Goal: Task Accomplishment & Management: Manage account settings

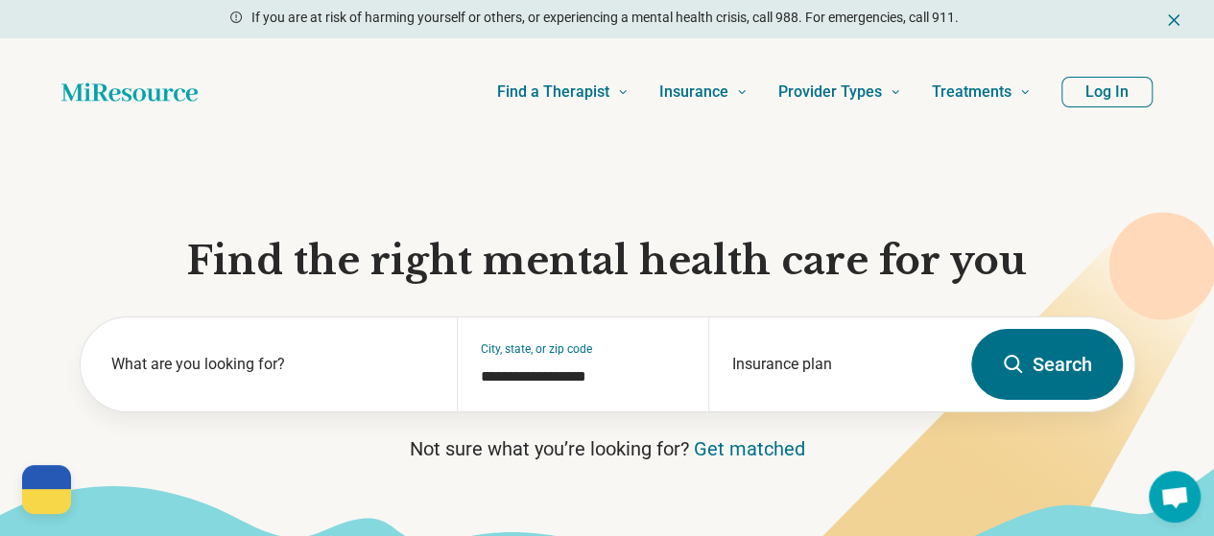
click at [1094, 107] on button "Log In" at bounding box center [1106, 92] width 91 height 31
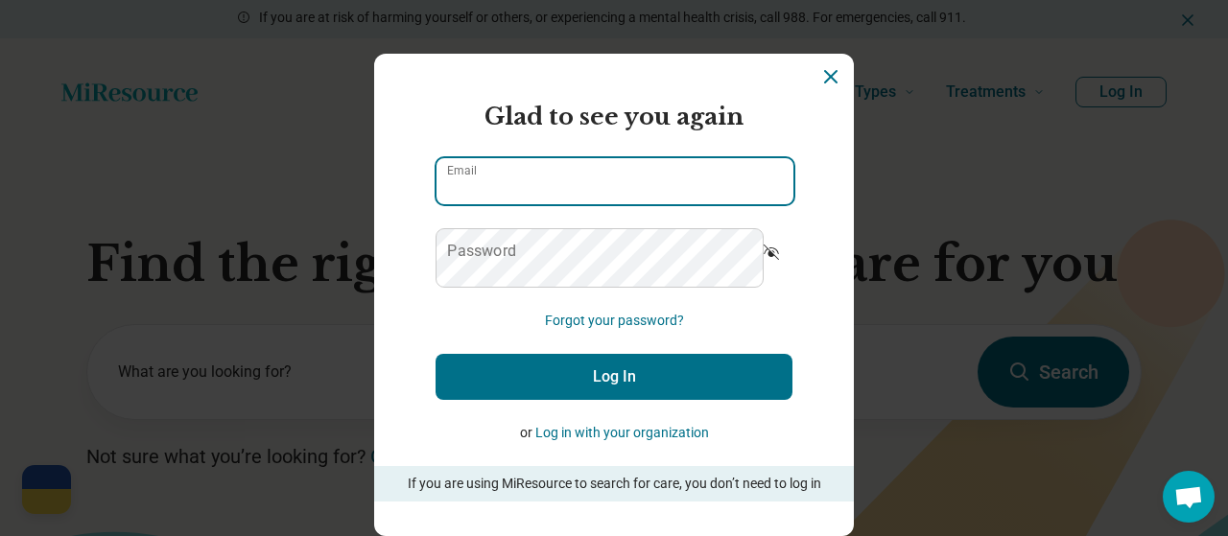
click at [631, 204] on input "Email" at bounding box center [615, 181] width 357 height 46
type input "**********"
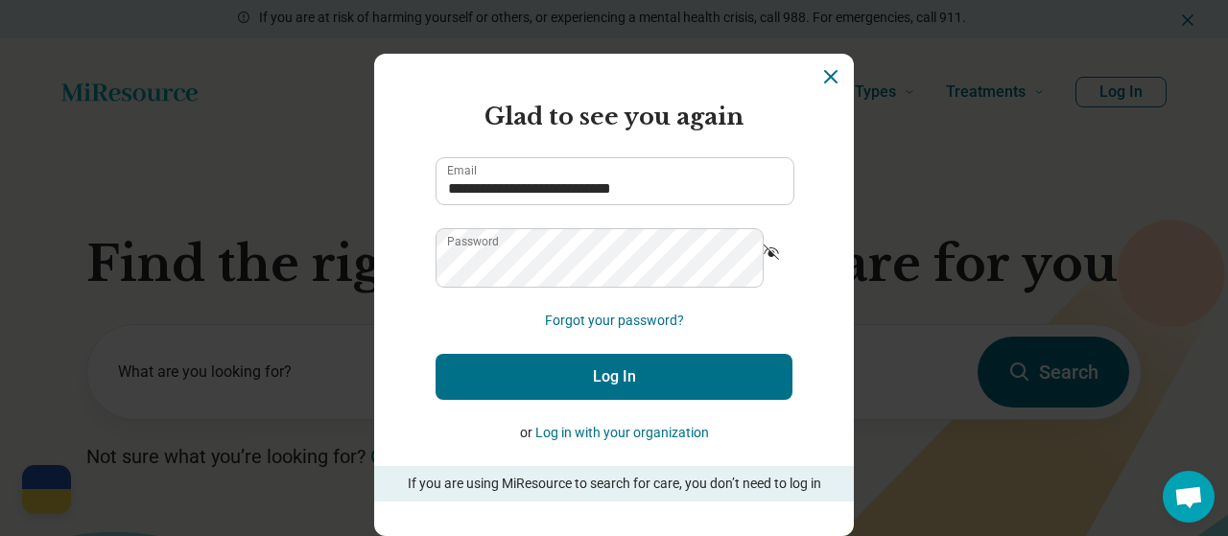
click at [606, 400] on button "Log In" at bounding box center [614, 377] width 357 height 46
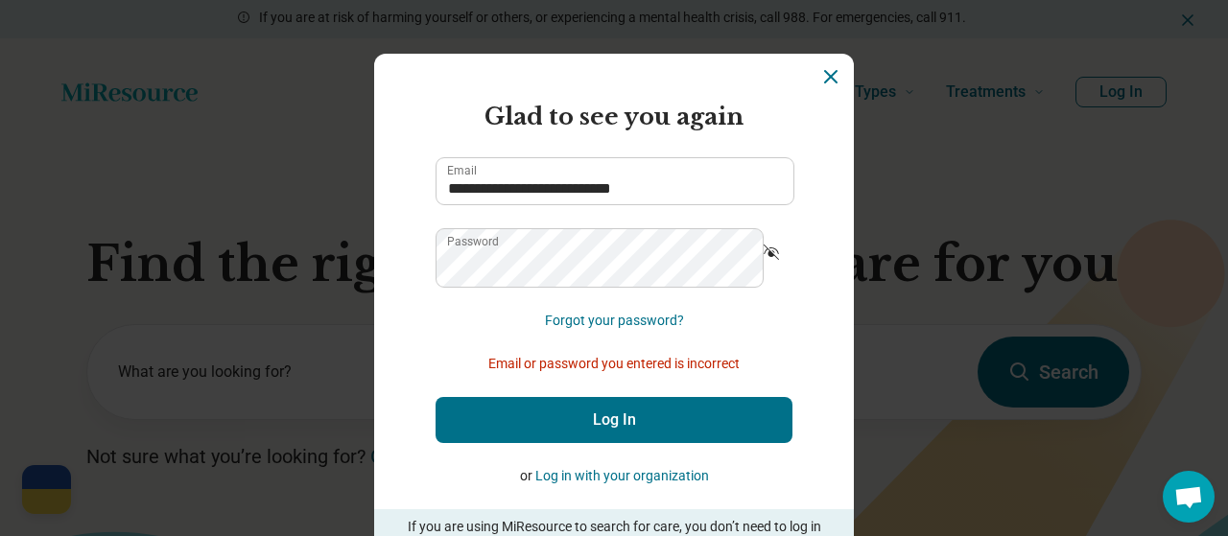
click at [764, 260] on icon "Show password" at bounding box center [771, 252] width 15 height 15
click at [636, 331] on button "Forgot your password?" at bounding box center [614, 321] width 139 height 20
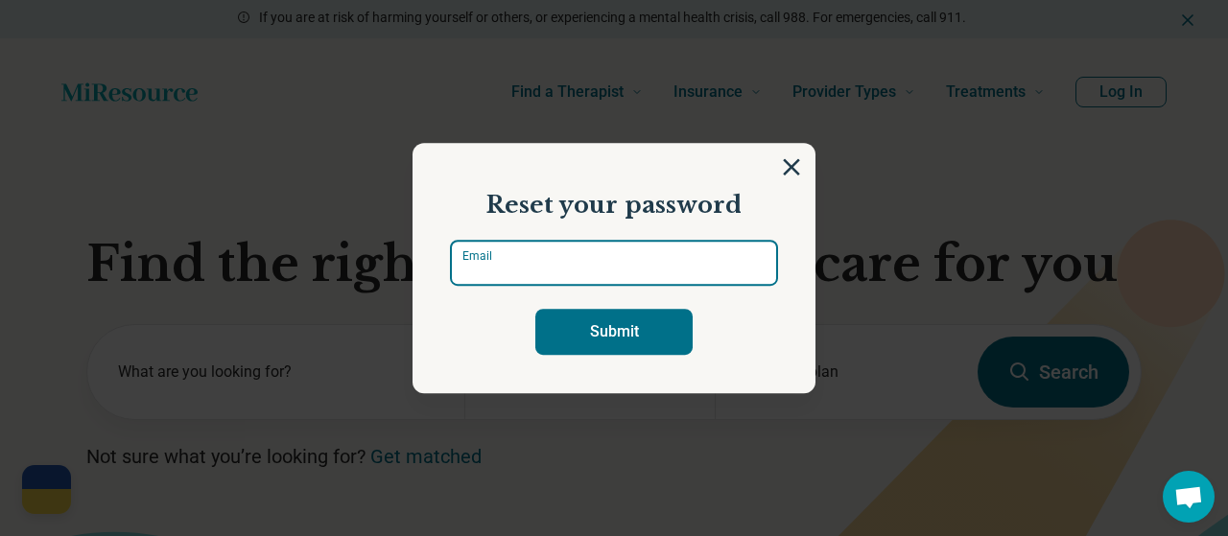
click at [559, 265] on input "Email" at bounding box center [614, 263] width 328 height 46
type input "**********"
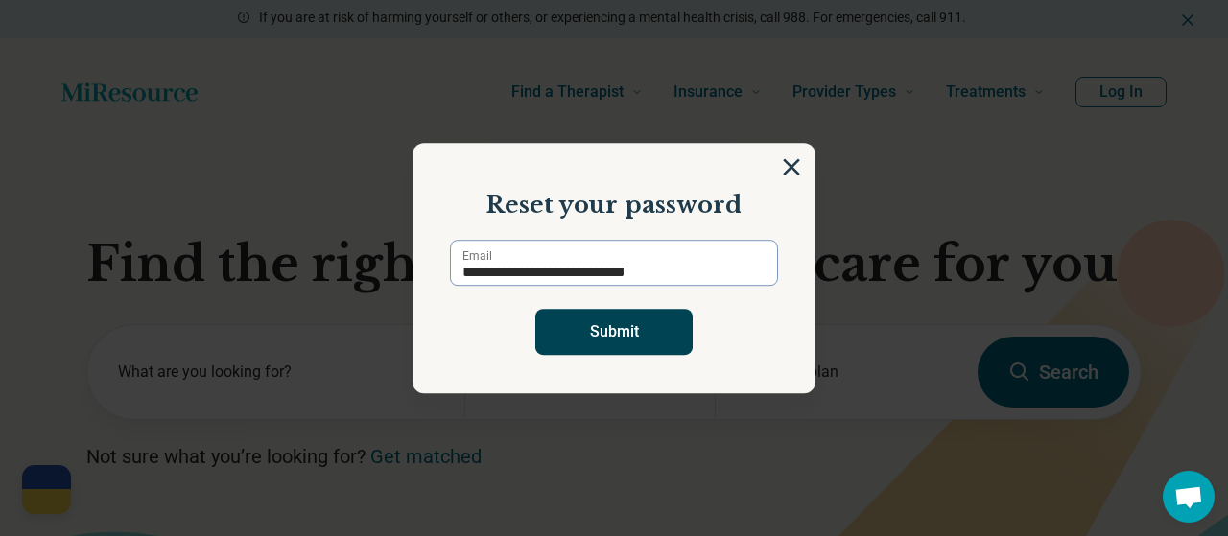
click at [580, 344] on button "Submit" at bounding box center [613, 332] width 157 height 46
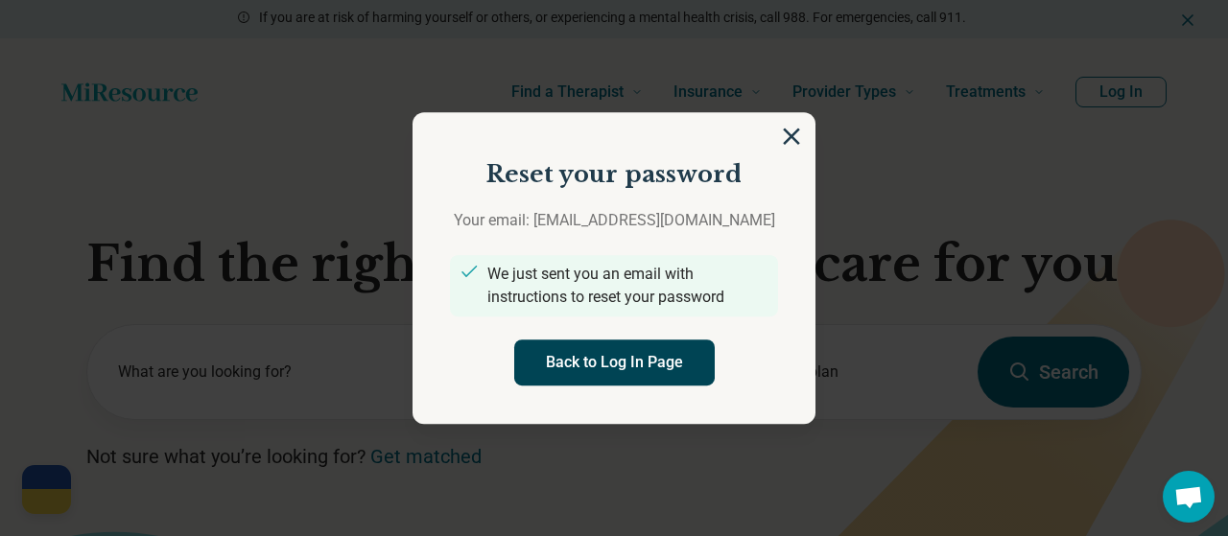
click at [670, 372] on button "Back to Log In Page" at bounding box center [614, 363] width 201 height 46
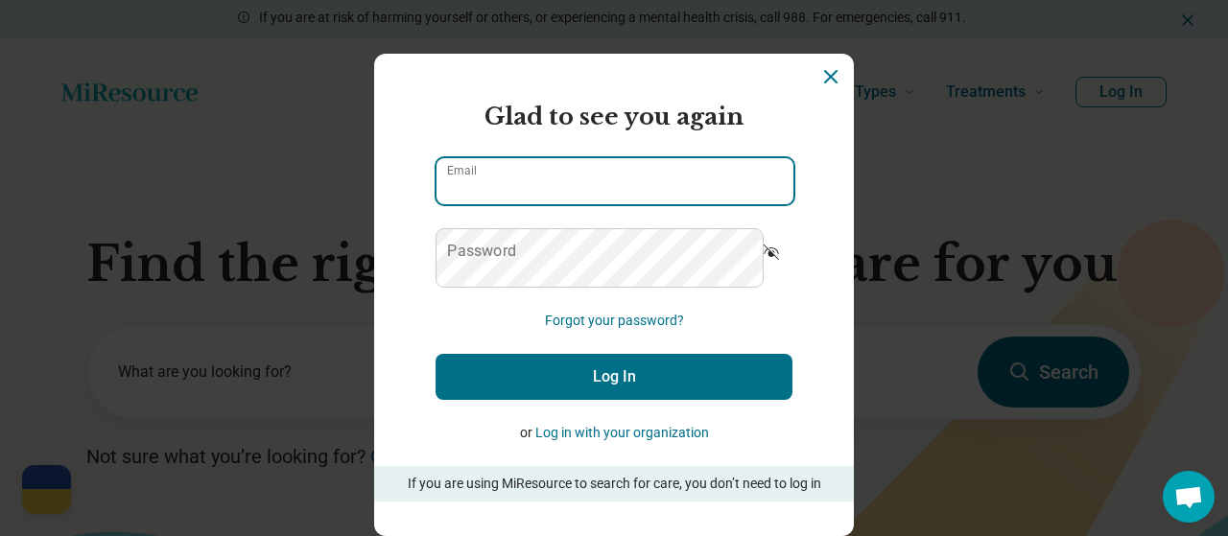
click at [539, 204] on input "Email" at bounding box center [615, 181] width 357 height 46
type input "**********"
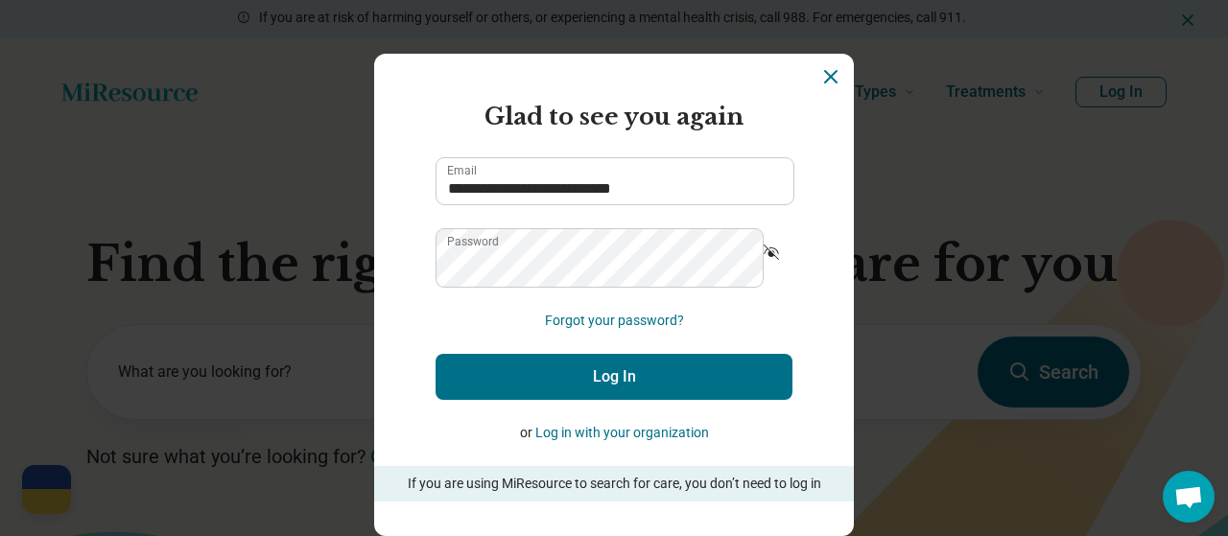
click at [581, 400] on button "Log In" at bounding box center [614, 377] width 357 height 46
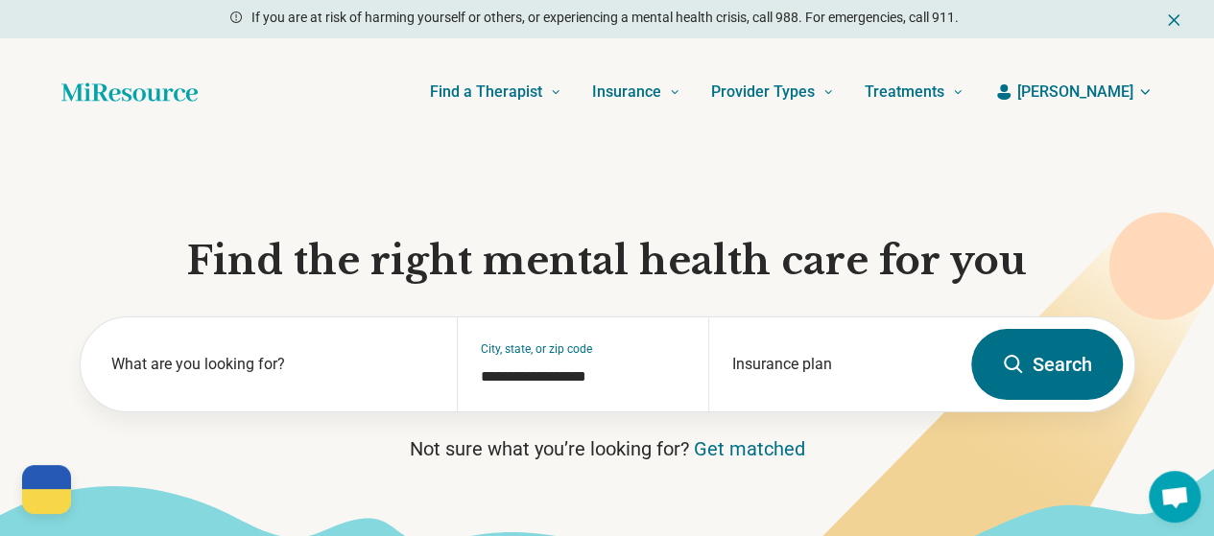
click at [1117, 104] on button "Daniel" at bounding box center [1073, 92] width 158 height 23
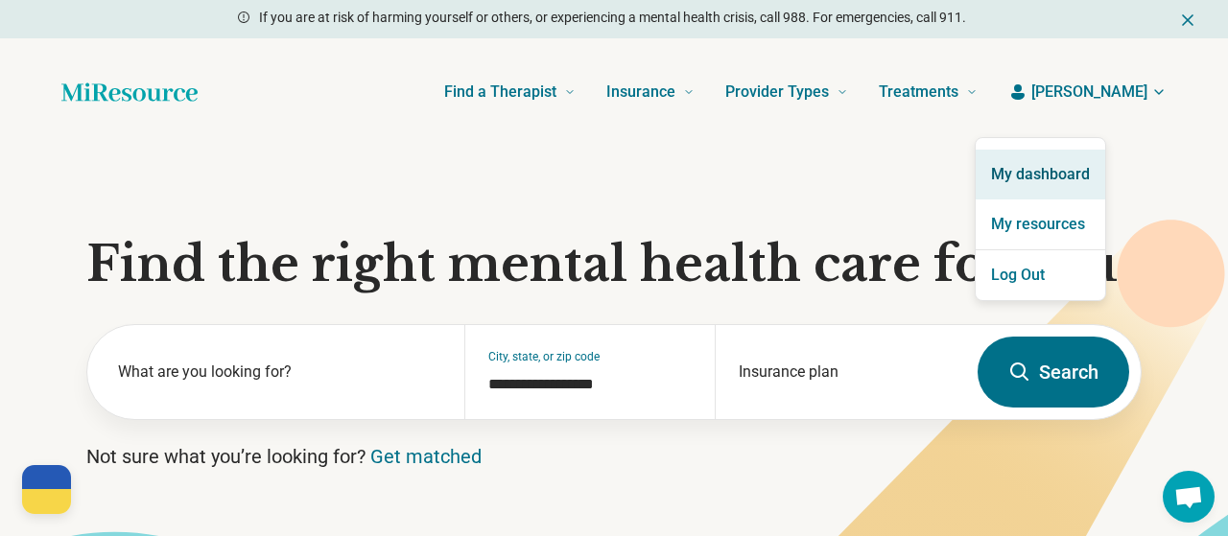
click at [1068, 186] on link "My dashboard" at bounding box center [1041, 175] width 130 height 50
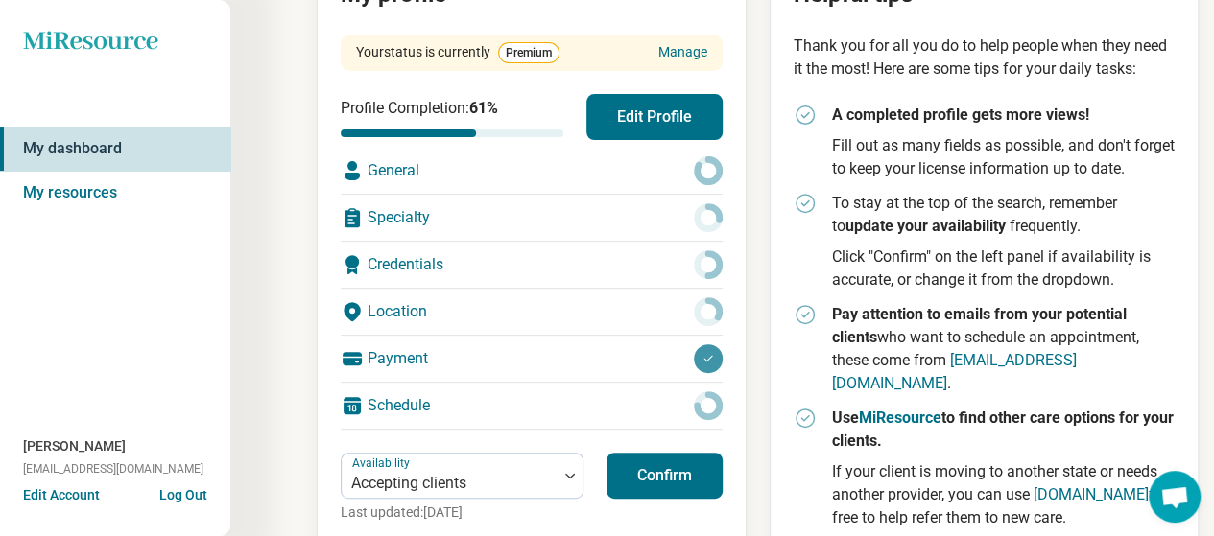
scroll to position [271, 0]
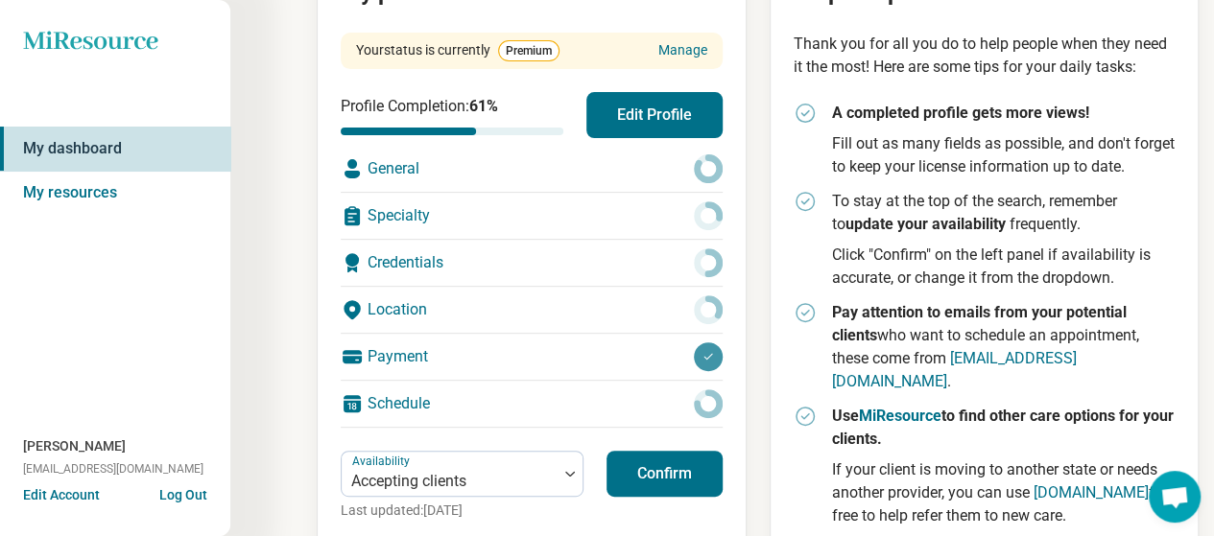
click at [668, 138] on button "Edit Profile" at bounding box center [654, 115] width 136 height 46
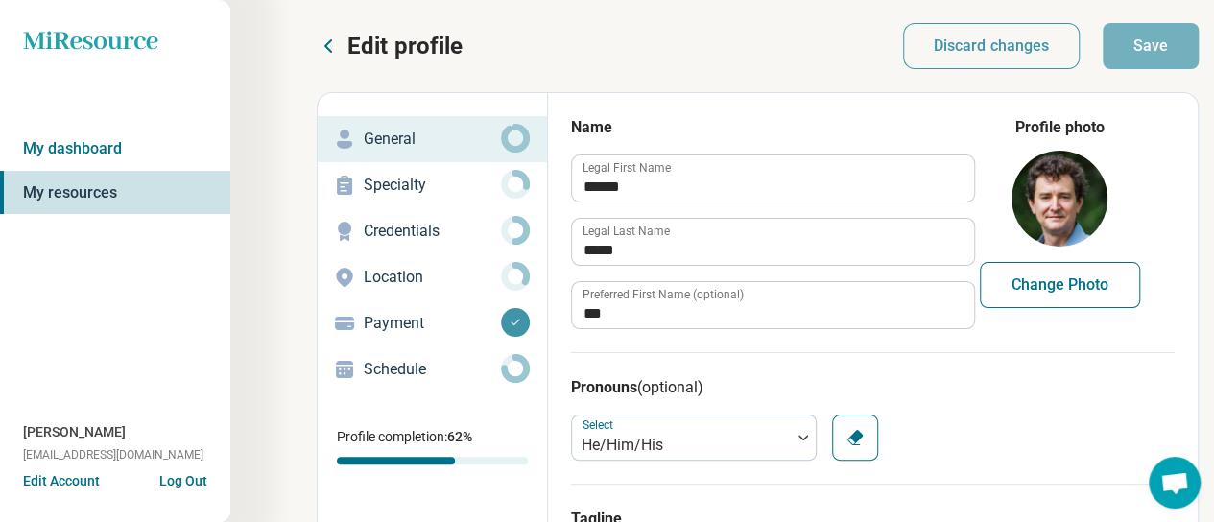
click at [501, 243] on p "Credentials" at bounding box center [432, 231] width 137 height 23
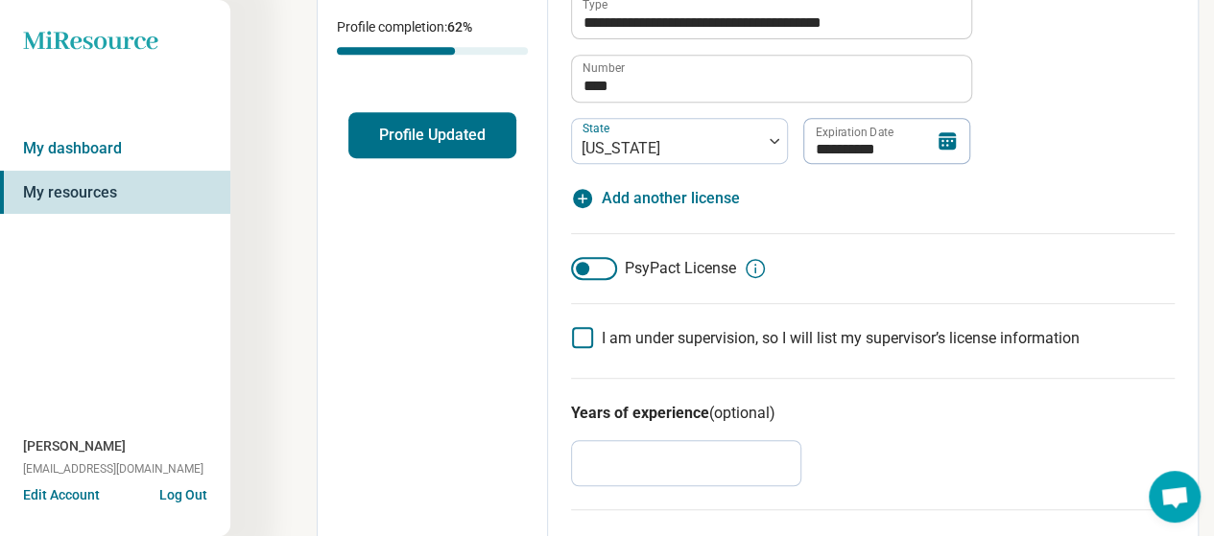
scroll to position [412, 0]
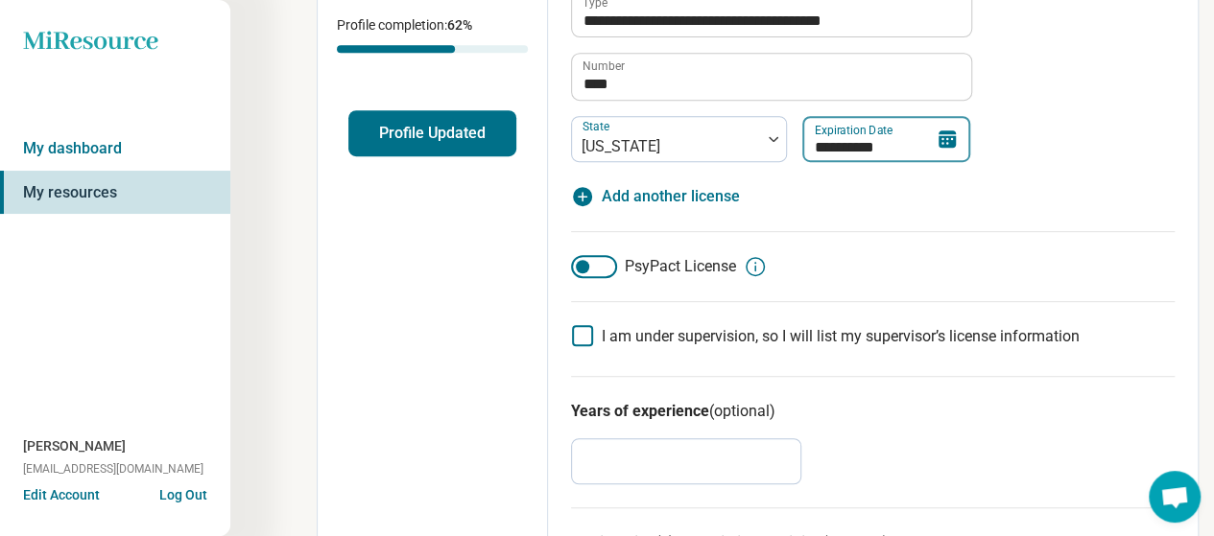
click at [970, 162] on input "**********" at bounding box center [886, 139] width 168 height 46
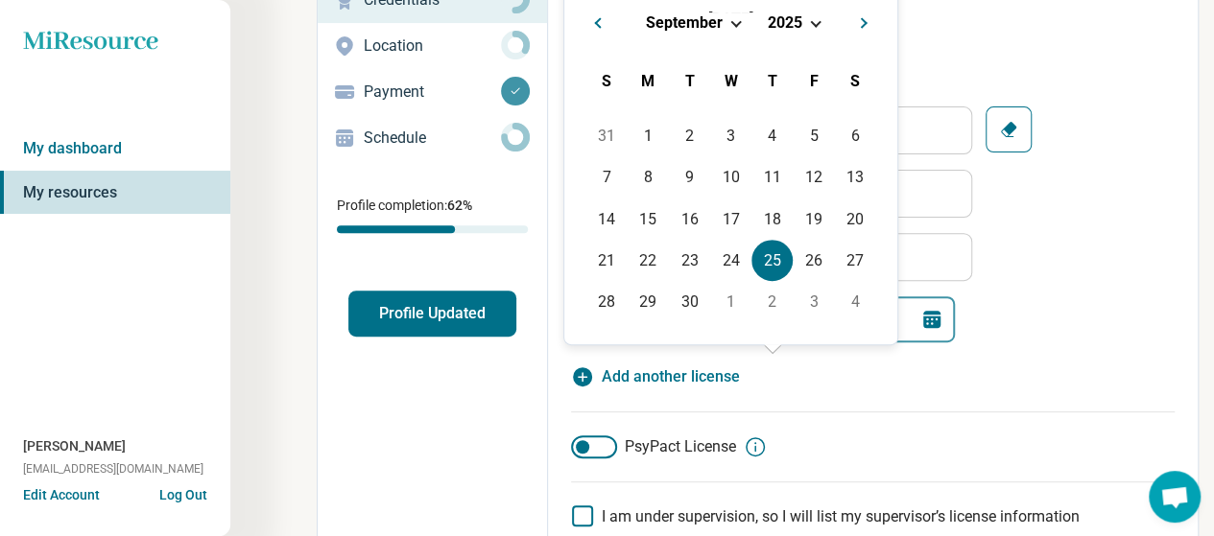
scroll to position [229, 0]
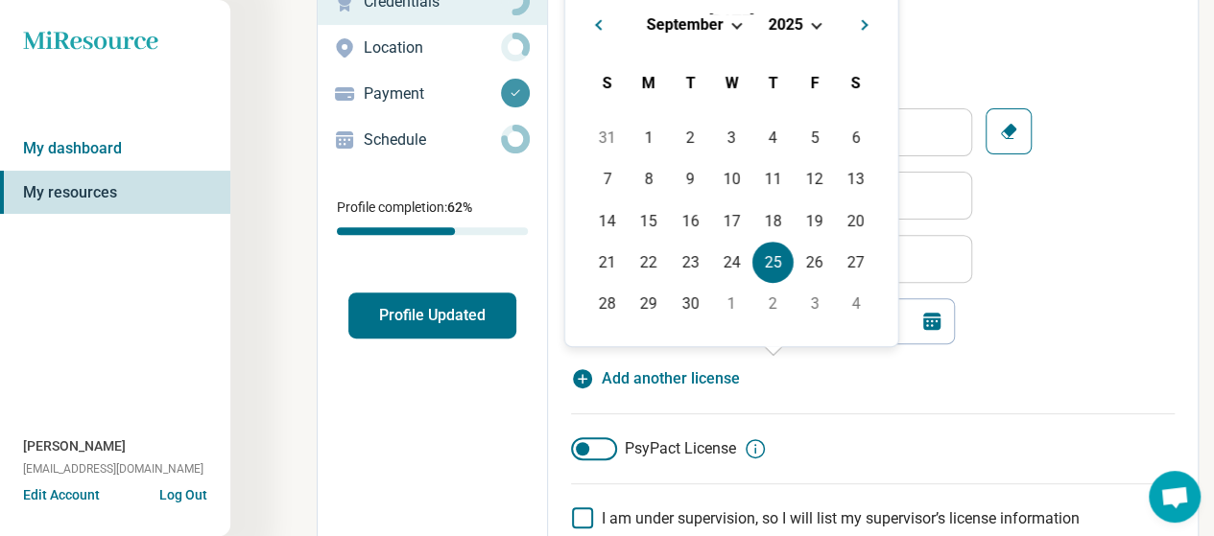
click at [883, 37] on button "Next Month" at bounding box center [867, 22] width 31 height 31
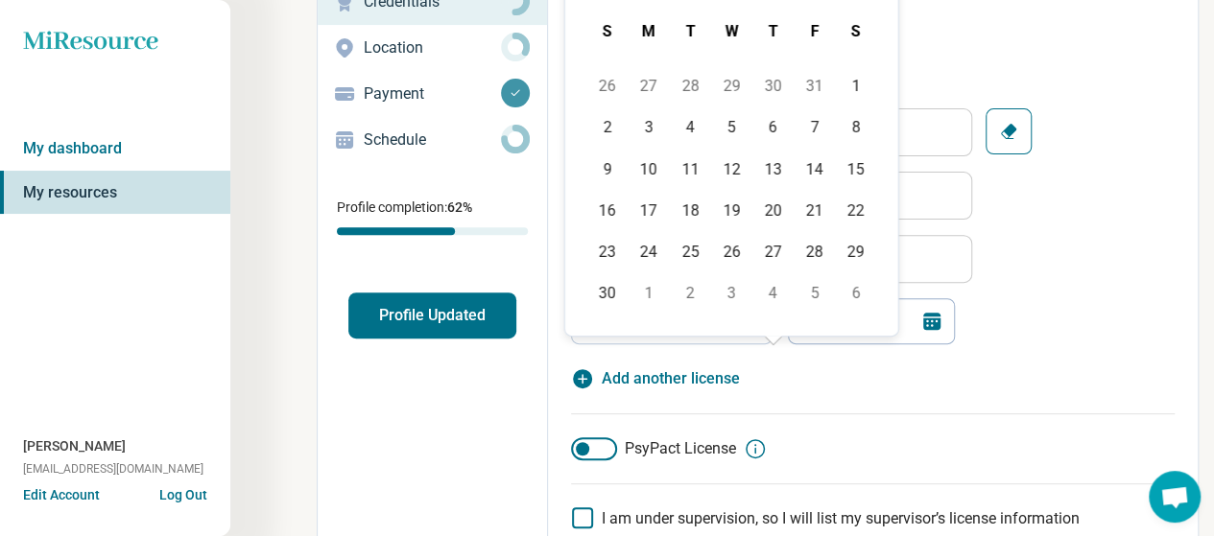
click at [876, 52] on div "S" at bounding box center [855, 31] width 41 height 41
click at [923, 345] on input "**********" at bounding box center [871, 321] width 168 height 46
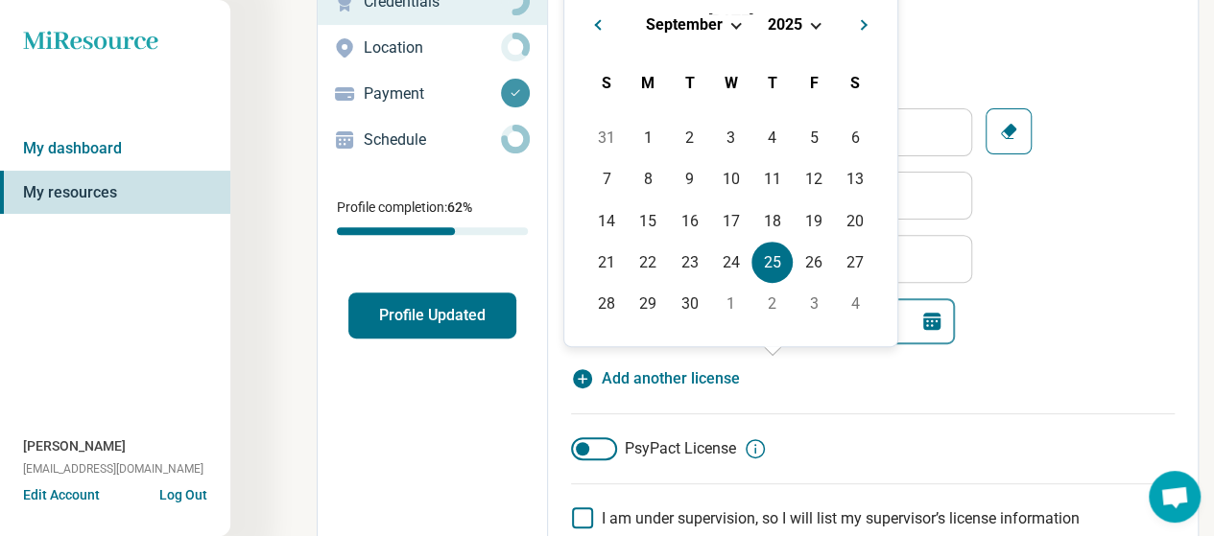
click at [923, 345] on input "**********" at bounding box center [871, 321] width 168 height 46
click at [866, 38] on span "Next Month" at bounding box center [866, 26] width 0 height 23
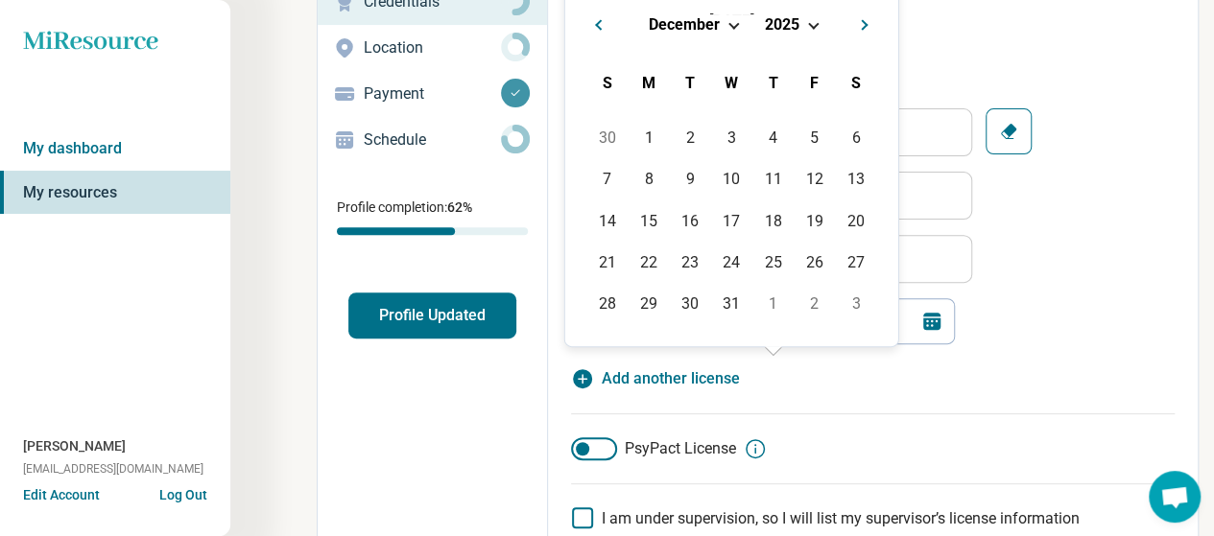
click at [866, 38] on span "Next Month" at bounding box center [866, 26] width 0 height 23
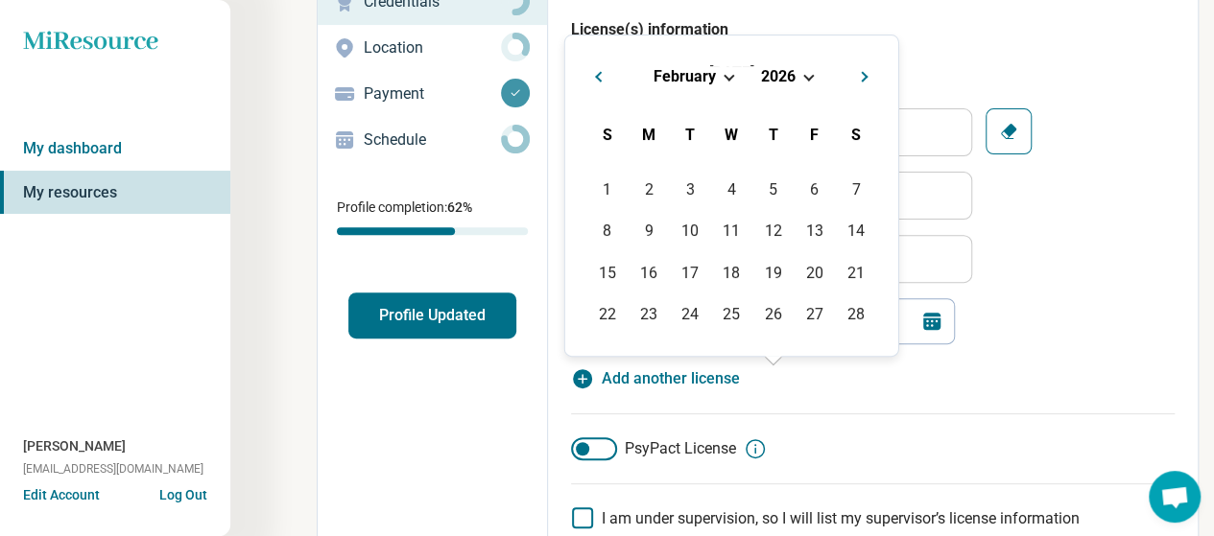
click at [883, 86] on div "February 2026" at bounding box center [732, 76] width 302 height 20
click at [814, 81] on span "Choose Date" at bounding box center [808, 75] width 11 height 11
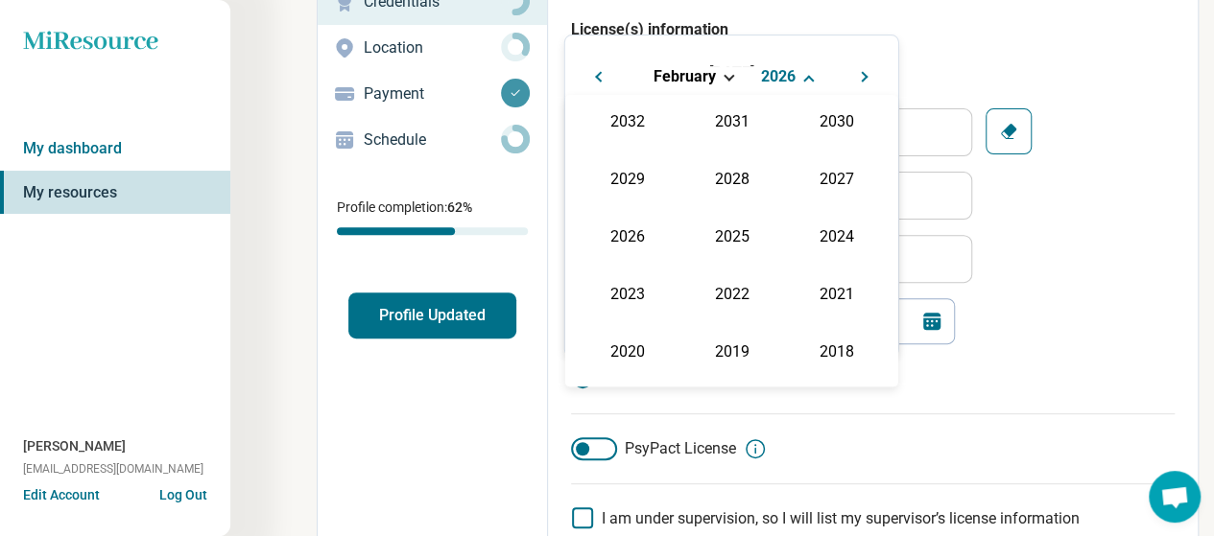
scroll to position [353, 0]
click at [883, 195] on div "2027" at bounding box center [836, 177] width 93 height 35
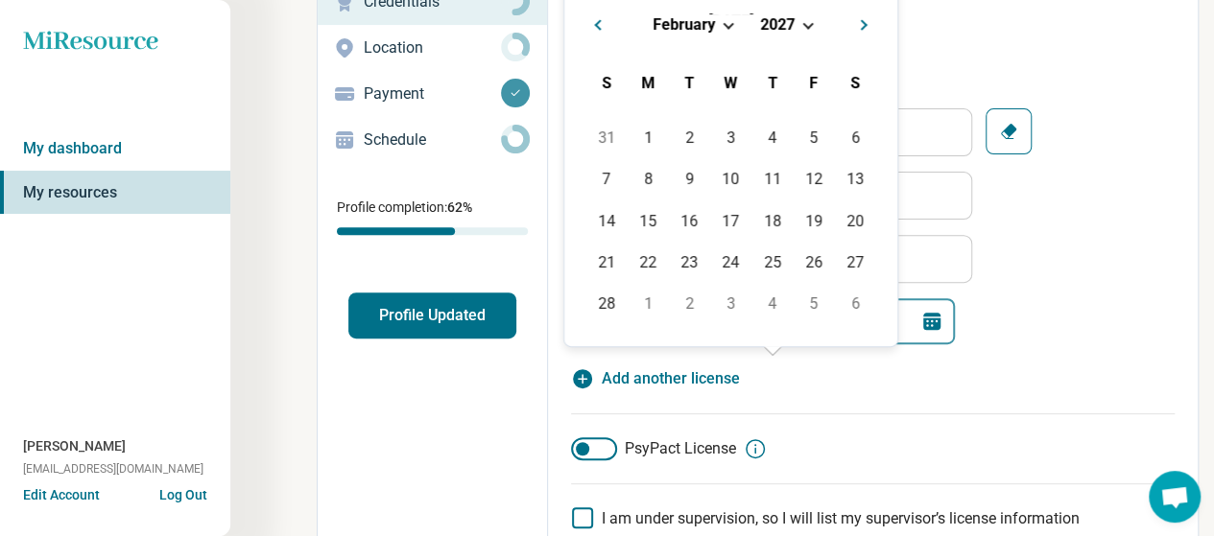
click at [868, 345] on input "**********" at bounding box center [871, 321] width 168 height 46
click at [883, 35] on div "September 2025" at bounding box center [732, 24] width 302 height 20
click at [742, 29] on span "Choose Date" at bounding box center [736, 23] width 11 height 11
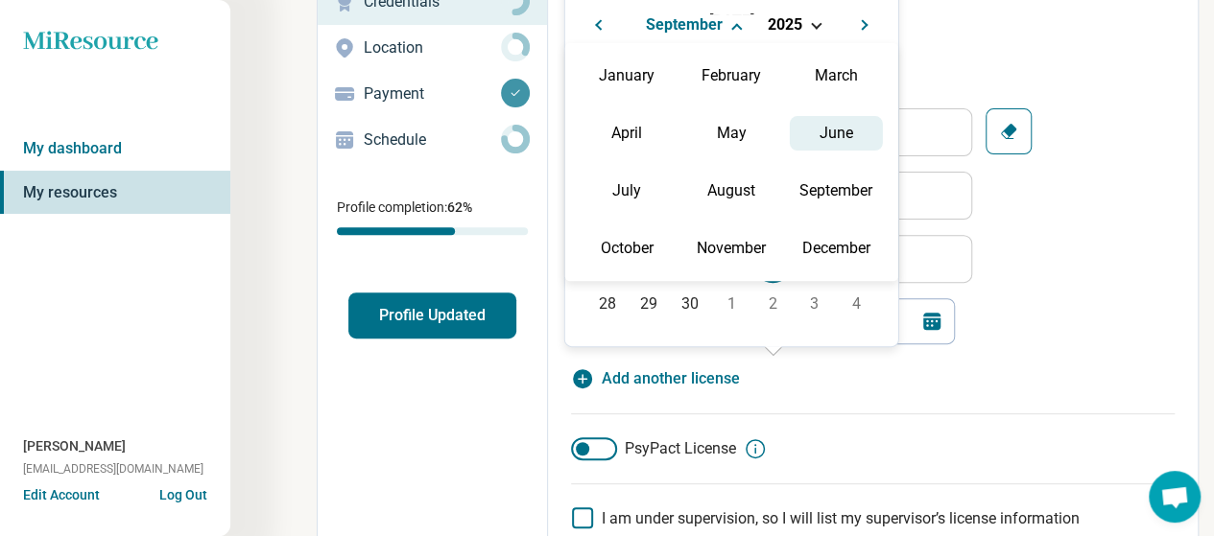
click at [883, 151] on div "June" at bounding box center [836, 133] width 93 height 35
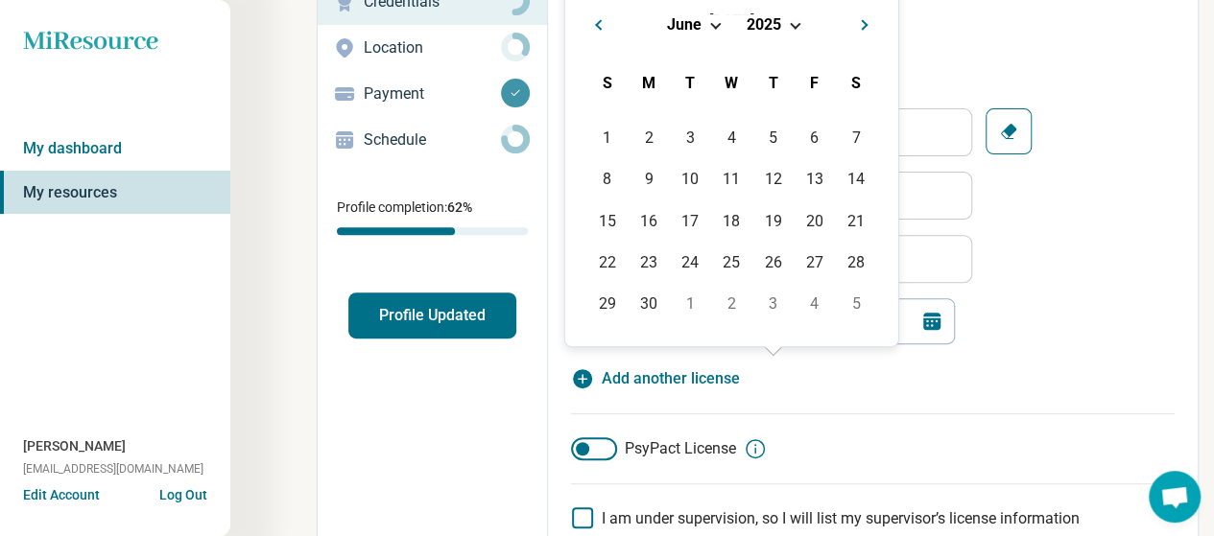
click at [800, 29] on span "Choose Date" at bounding box center [795, 23] width 11 height 11
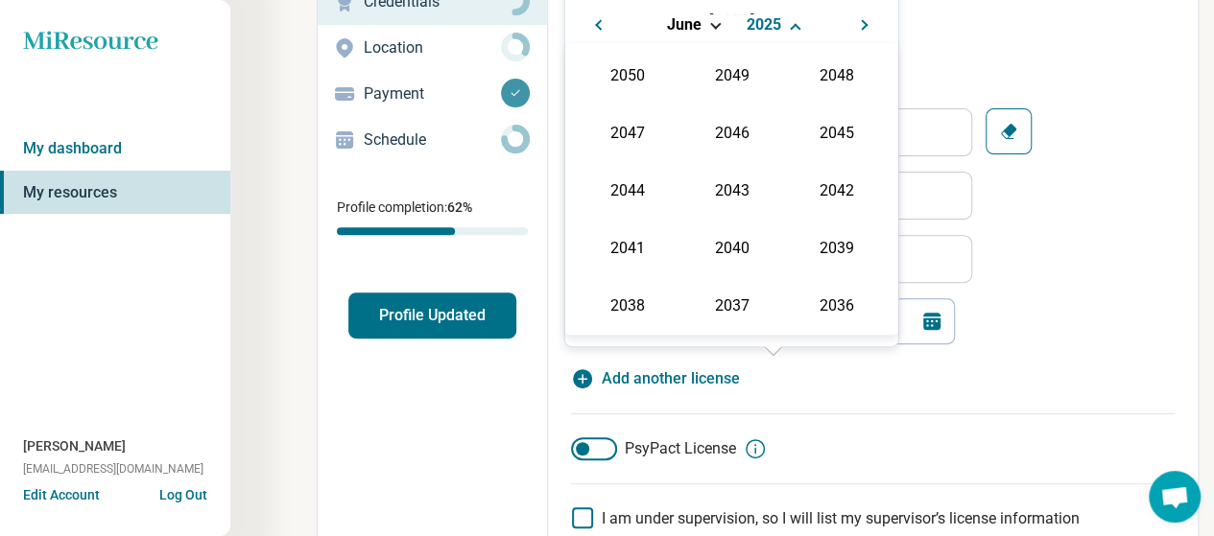
scroll to position [315, 0]
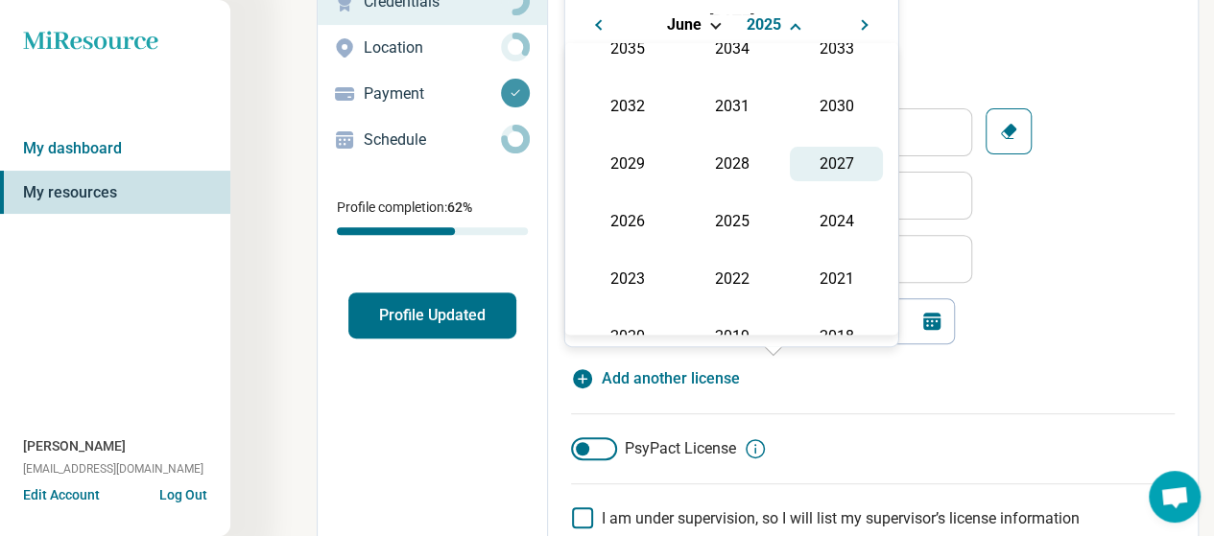
click at [883, 181] on div "2027" at bounding box center [836, 164] width 93 height 35
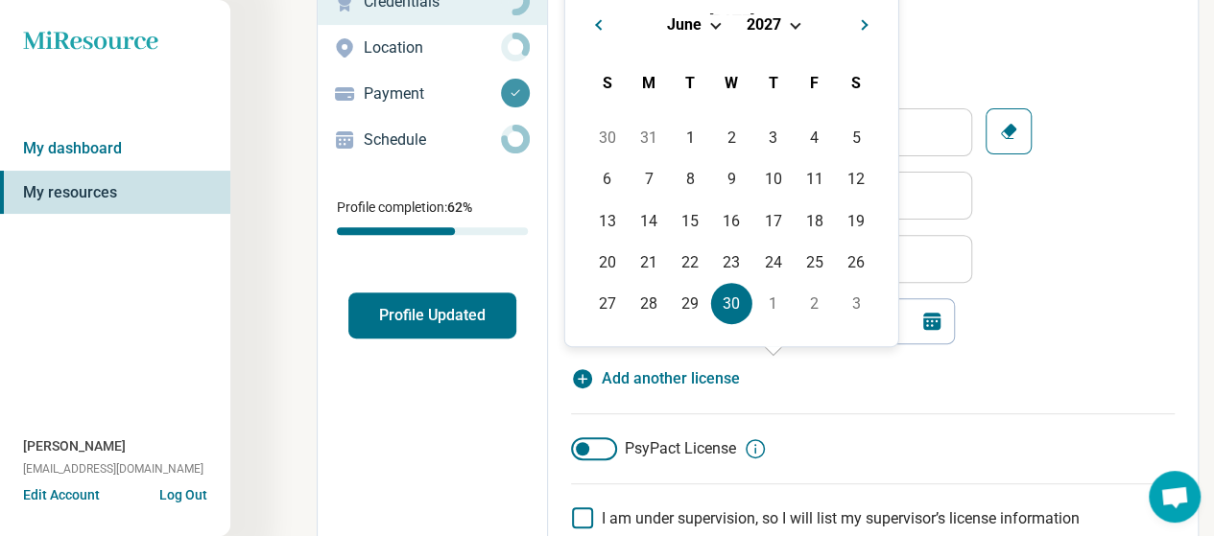
click at [752, 324] on div "30" at bounding box center [731, 303] width 41 height 41
type textarea "*"
type input "**********"
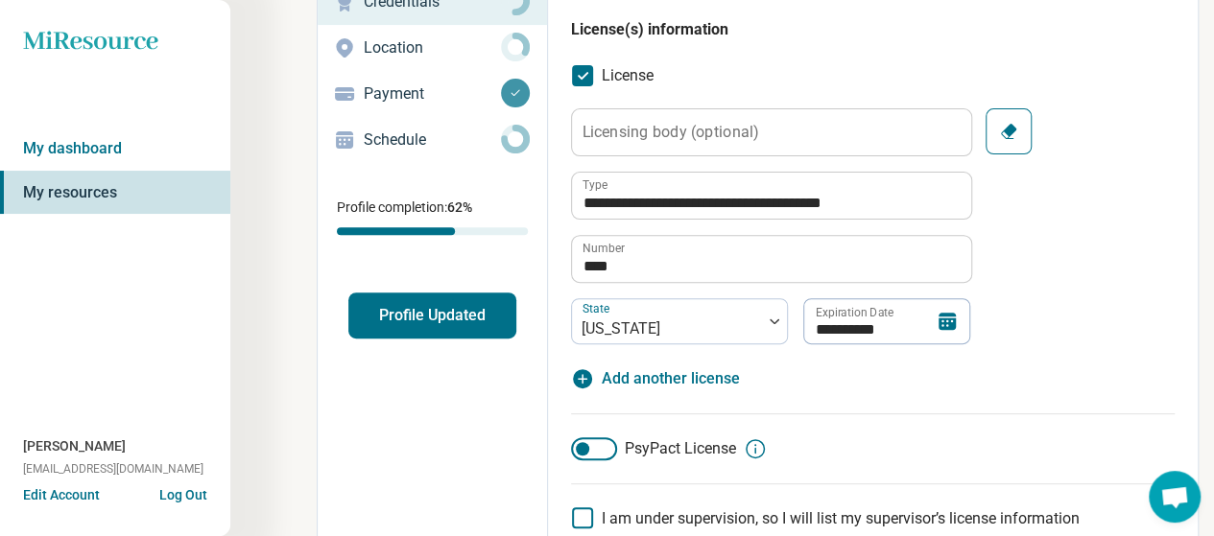
click at [1091, 345] on div "**********" at bounding box center [873, 226] width 604 height 236
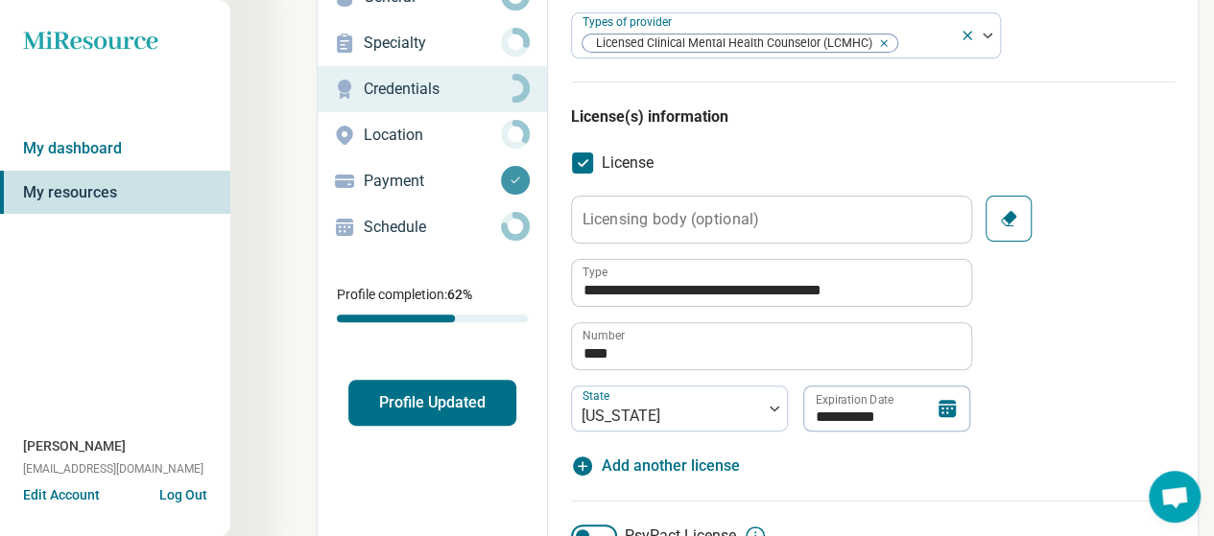
scroll to position [0, 0]
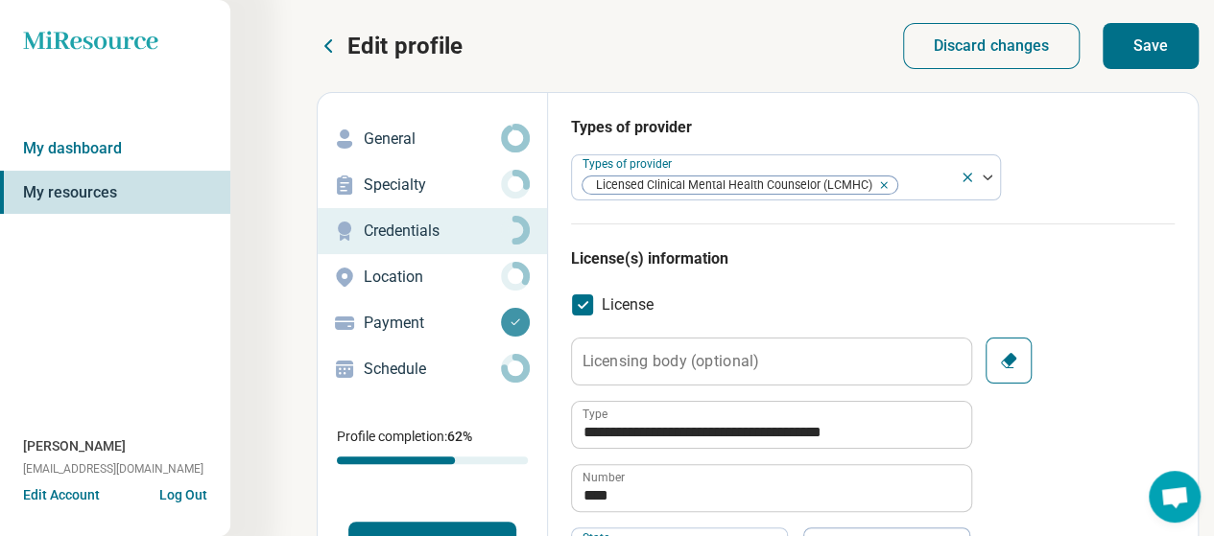
click at [1103, 55] on button "Save" at bounding box center [1151, 46] width 96 height 46
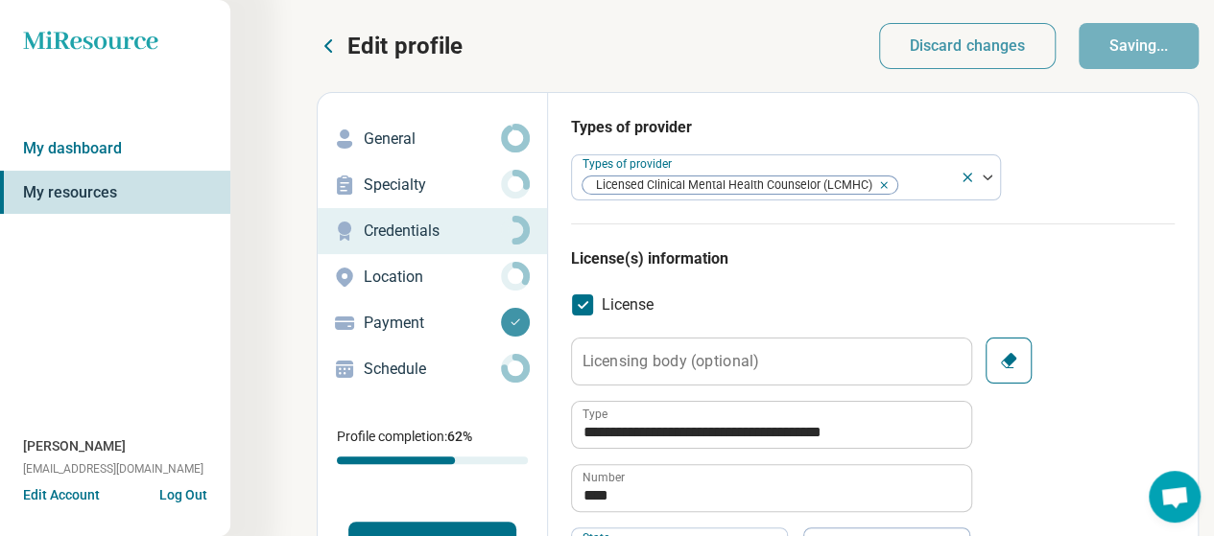
type textarea "*"
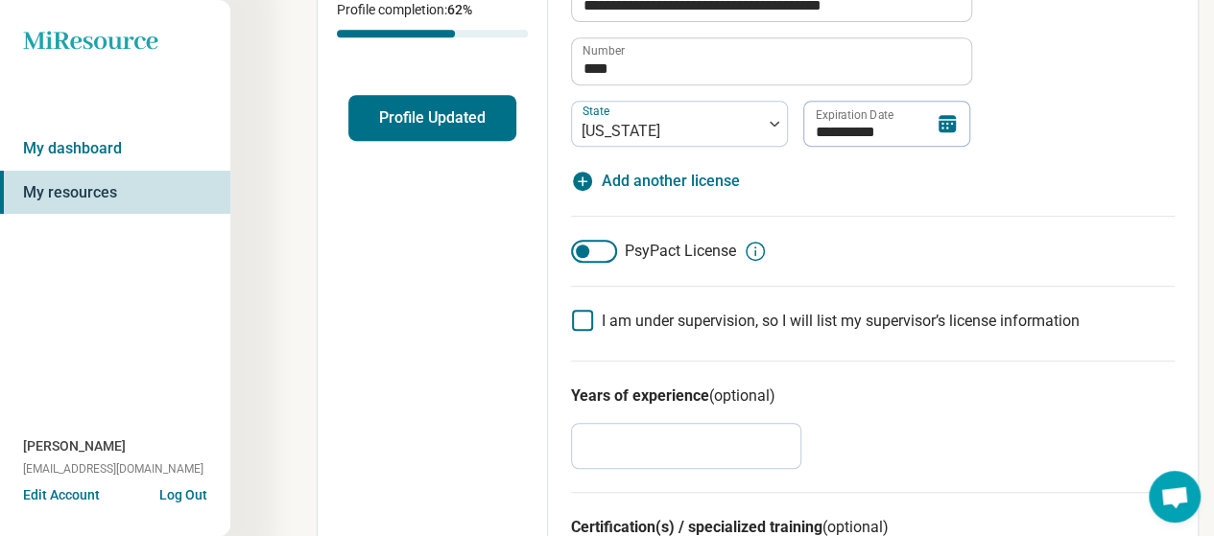
scroll to position [464, 0]
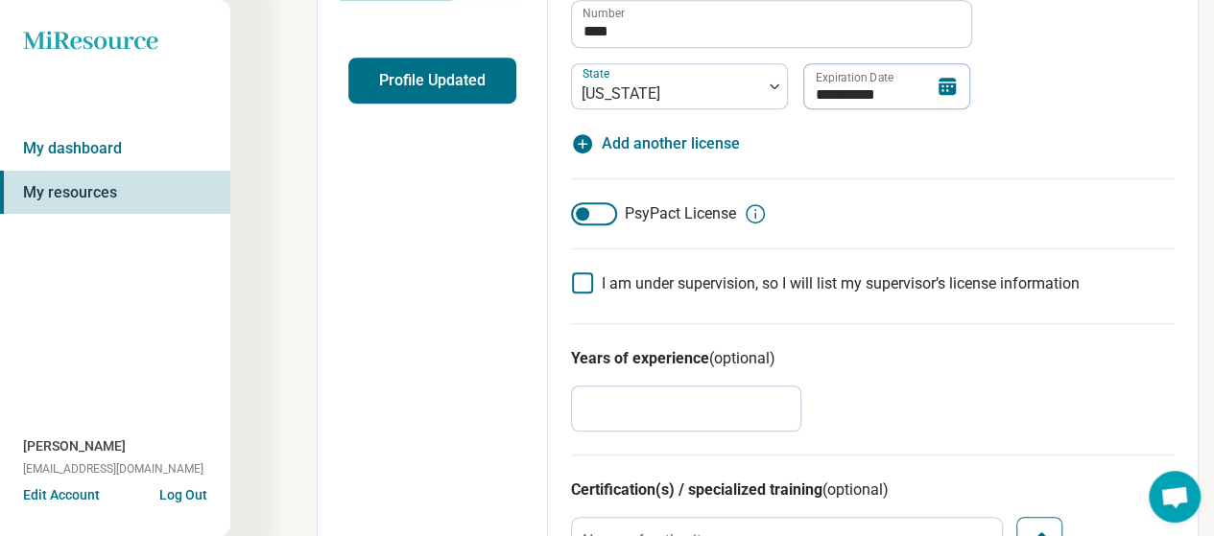
click at [516, 104] on button "Profile Updated" at bounding box center [432, 81] width 168 height 46
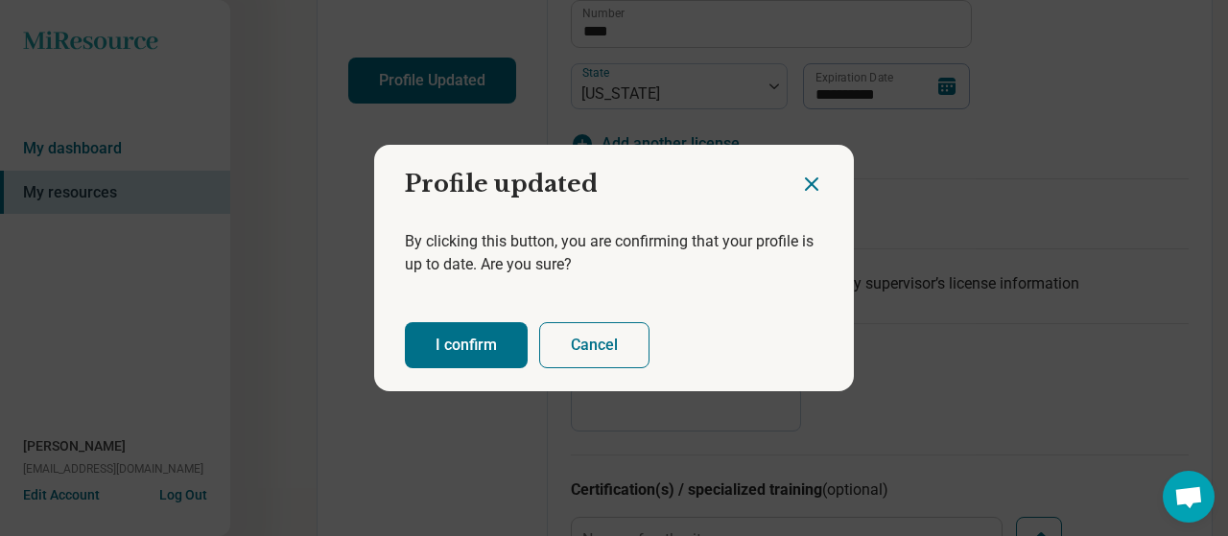
click at [500, 366] on button "I confirm" at bounding box center [466, 345] width 123 height 46
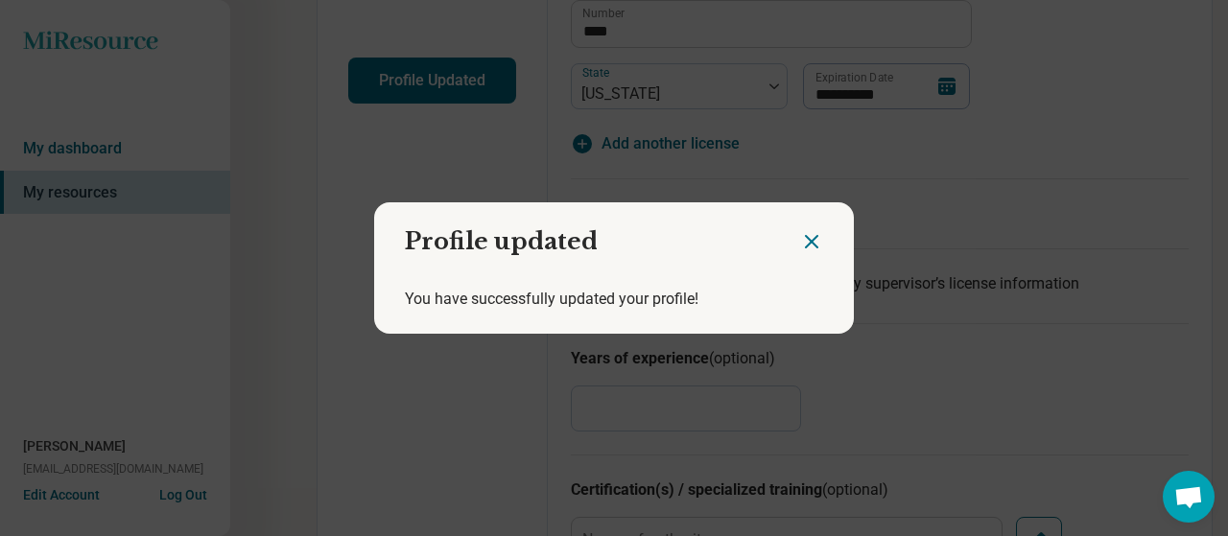
click at [800, 230] on icon "Close dialog" at bounding box center [811, 241] width 23 height 23
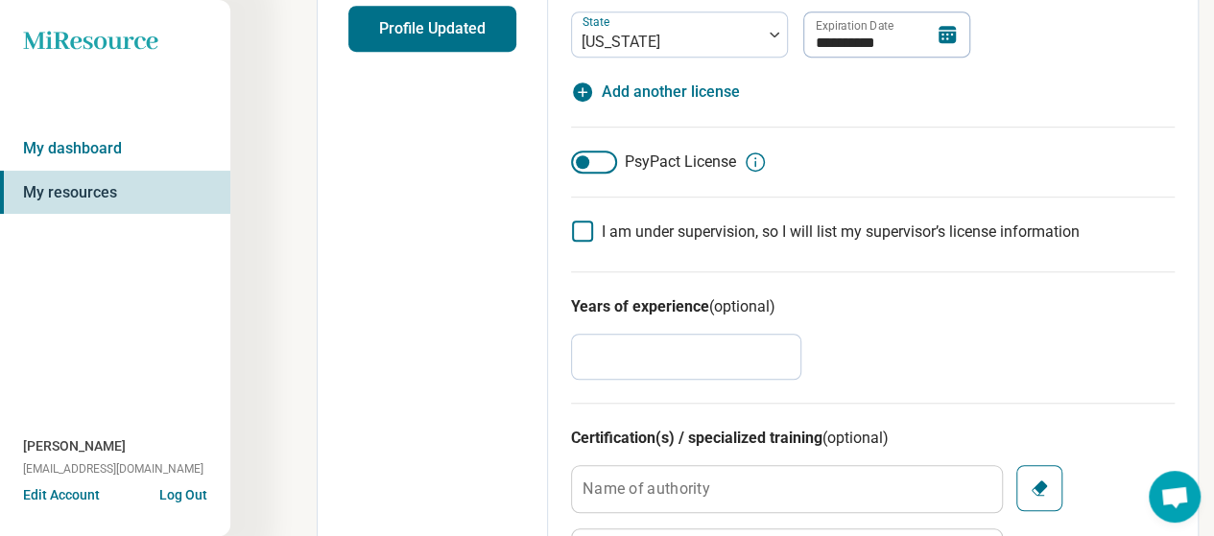
scroll to position [0, 0]
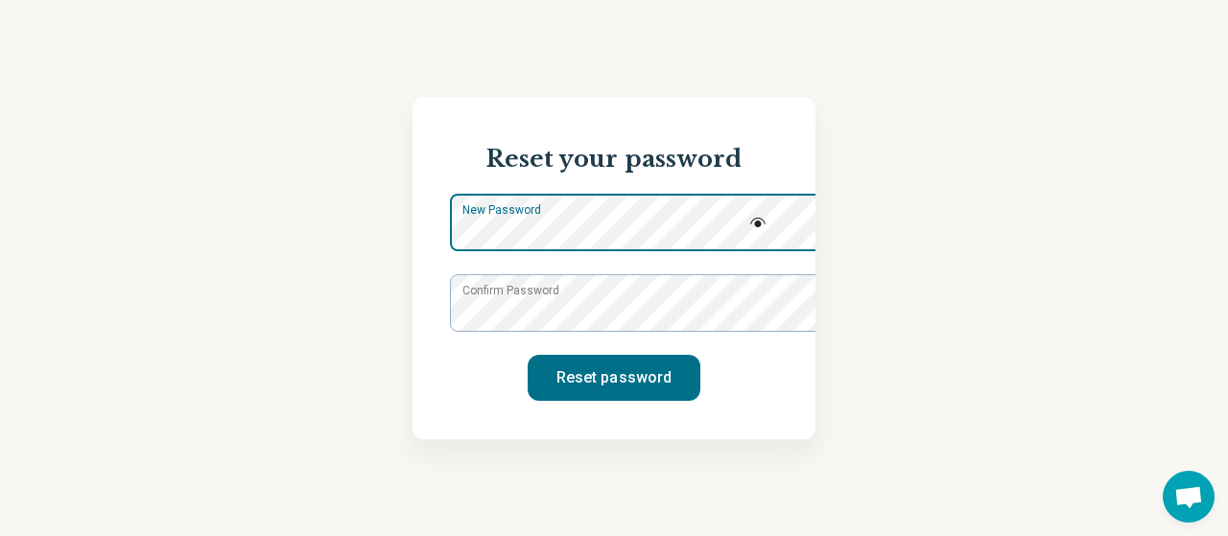
click at [563, 227] on div "New Password" at bounding box center [614, 223] width 328 height 58
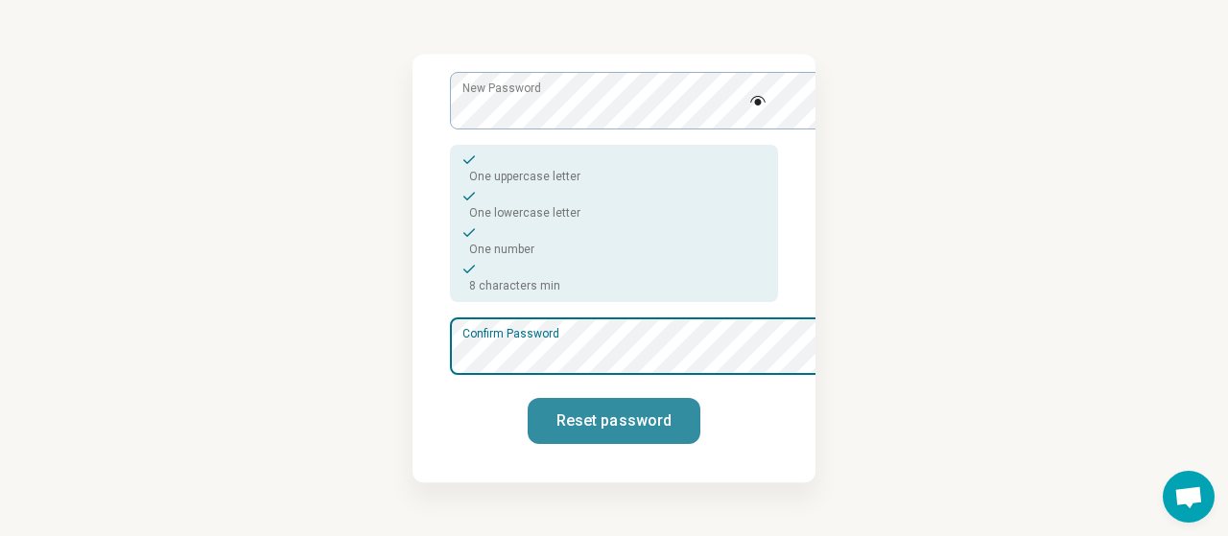
scroll to position [59, 0]
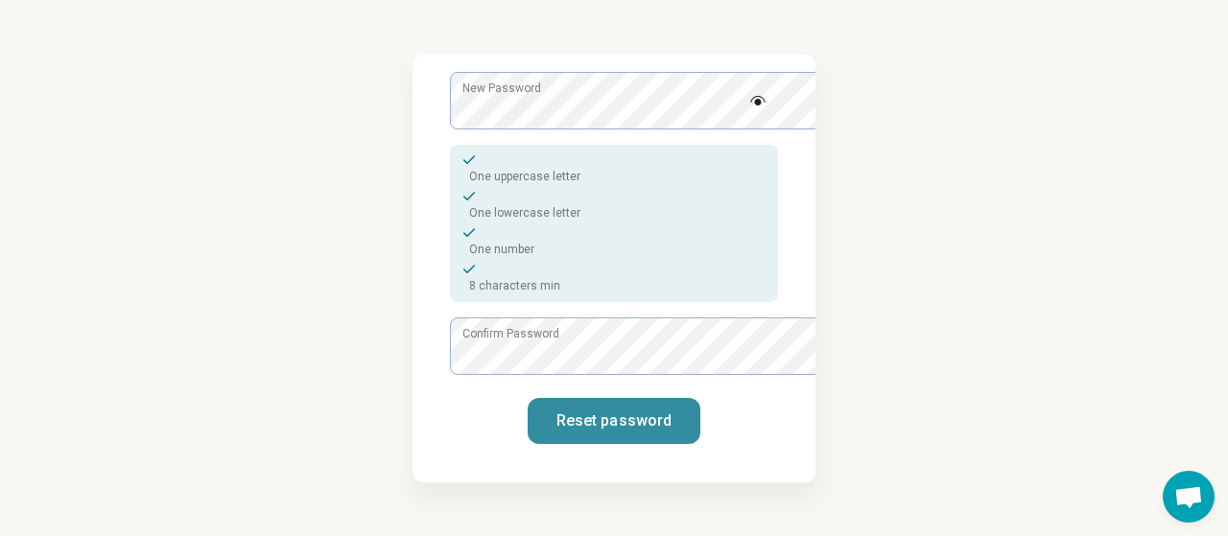
click at [660, 423] on button "Reset password" at bounding box center [614, 421] width 173 height 46
